Goal: Information Seeking & Learning: Learn about a topic

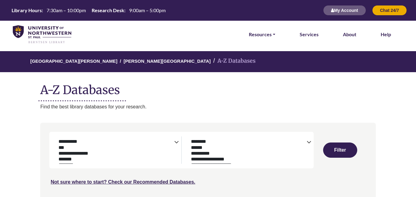
select select "Database Subject Filter"
select select "Database Types Filter"
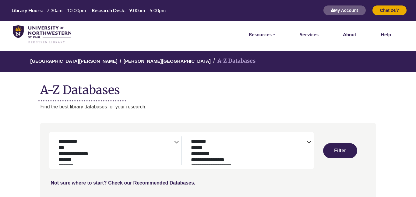
select select "Database Subject Filter"
select select "Database Types Filter"
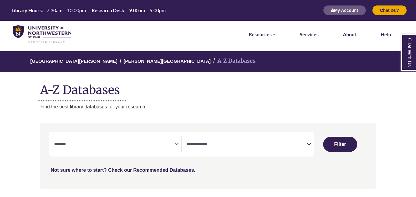
select select "Database Subject Filter"
select select "Database Types Filter"
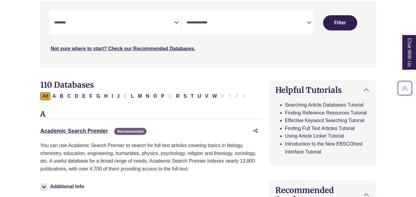
scroll to position [146, 0]
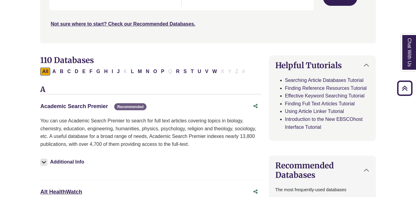
click at [78, 103] on link "Academic Search Premier This link opens in a new window" at bounding box center [74, 106] width 68 height 6
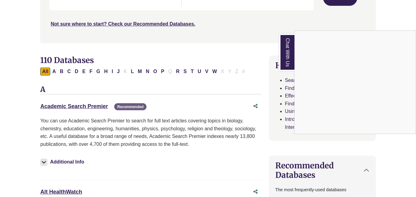
click at [284, 48] on link "Chat With Us" at bounding box center [286, 52] width 15 height 37
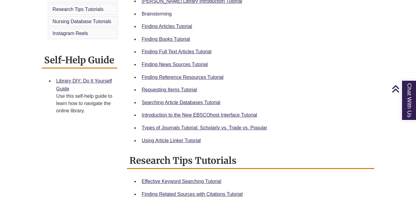
scroll to position [231, 0]
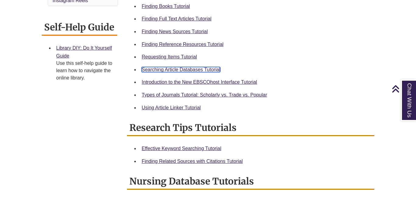
click at [199, 71] on link "Searching Article Databases Tutorial" at bounding box center [180, 69] width 78 height 5
click at [108, 105] on div "Home Video Tutorials Research Tips Tutorials Nursing Database Tutorials Instagr…" at bounding box center [208, 120] width 342 height 361
click at [190, 104] on div "Using Article Linker Tutorial" at bounding box center [255, 108] width 228 height 8
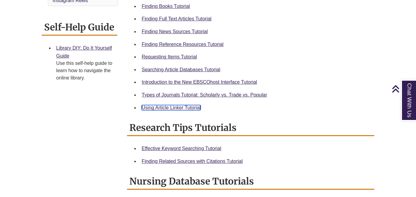
click at [189, 106] on link "Using Article Linker Tutorial" at bounding box center [170, 107] width 59 height 5
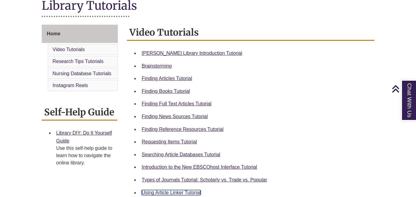
scroll to position [146, 0]
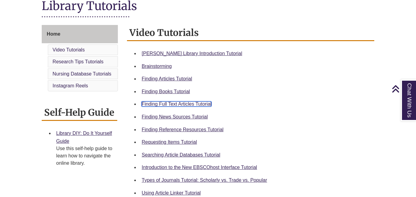
click at [176, 105] on link "Finding Full Text Articles Tutorial" at bounding box center [176, 103] width 70 height 5
click at [194, 6] on h1 "Library Tutorials" at bounding box center [208, 6] width 333 height 16
click at [168, 17] on div "Library Tutorials" at bounding box center [208, 9] width 333 height 23
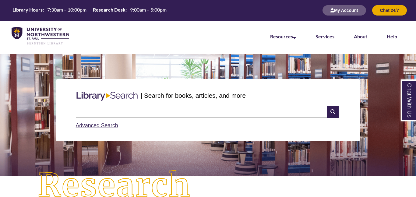
click at [216, 113] on input "text" at bounding box center [201, 112] width 251 height 12
type input "**********"
click at [330, 113] on icon at bounding box center [333, 112] width 12 height 12
type input "**********"
click at [260, 124] on div "Advanced Search" at bounding box center [208, 124] width 264 height 12
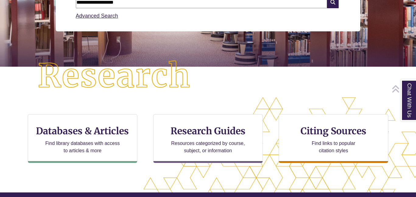
scroll to position [146, 0]
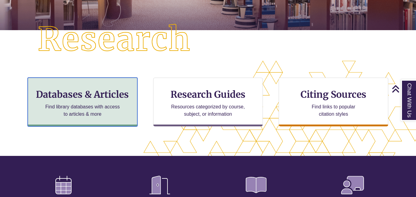
click at [92, 95] on h3 "Databases & Articles" at bounding box center [82, 95] width 99 height 12
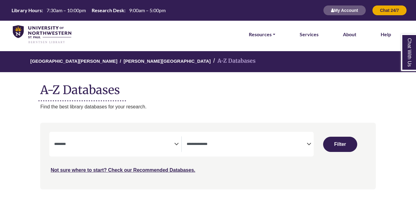
select select "Database Subject Filter"
select select "Database Types Filter"
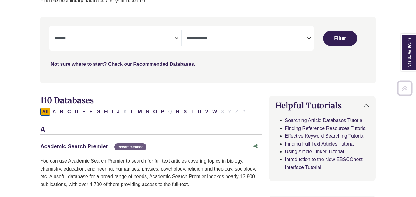
scroll to position [110, 0]
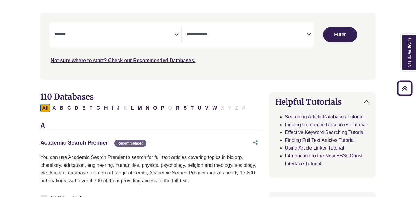
click at [91, 145] on link "Academic Search Premier This link opens in a new window" at bounding box center [74, 143] width 68 height 6
